Goal: Find specific page/section: Find specific page/section

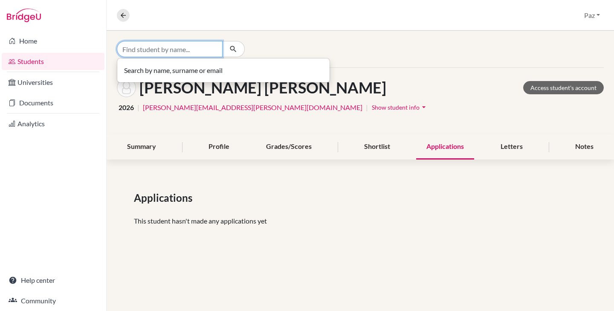
click at [203, 47] on input "Find student by name..." at bounding box center [170, 49] width 106 height 16
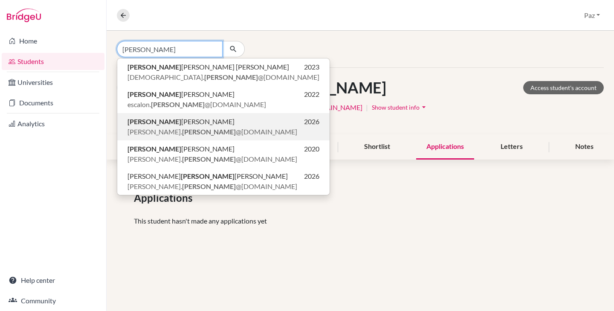
type input "[PERSON_NAME]"
click at [182, 121] on span "[PERSON_NAME]" at bounding box center [180, 121] width 107 height 10
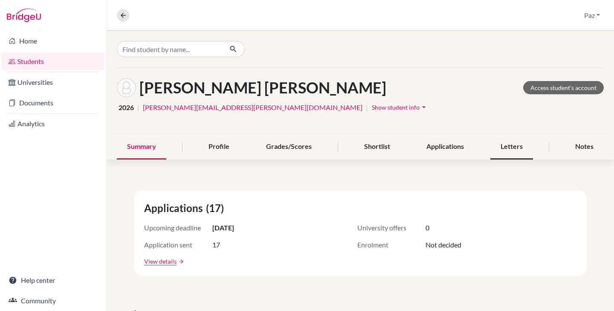
click at [498, 146] on div "Letters" at bounding box center [511, 146] width 43 height 25
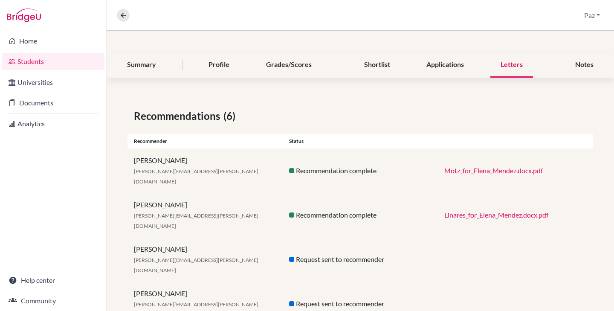
scroll to position [144, 0]
